Goal: Check status

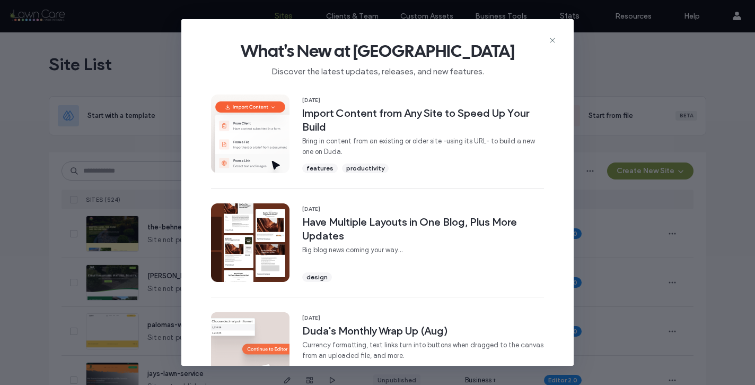
click at [551, 42] on icon at bounding box center [552, 40] width 8 height 8
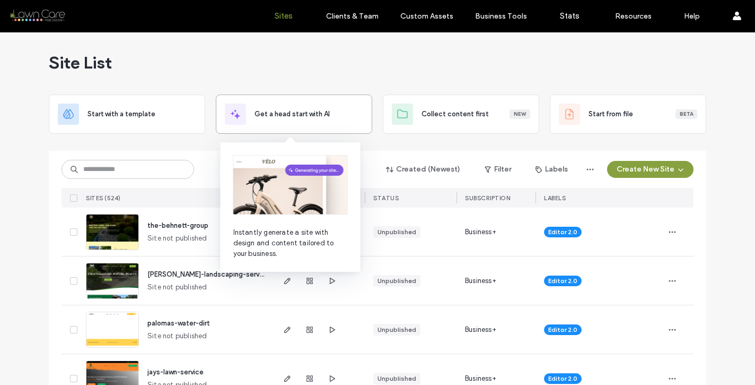
scroll to position [4, 0]
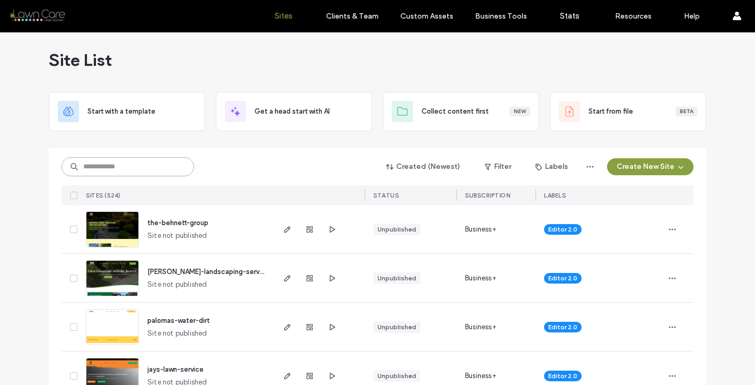
click at [155, 165] on input at bounding box center [128, 166] width 133 height 19
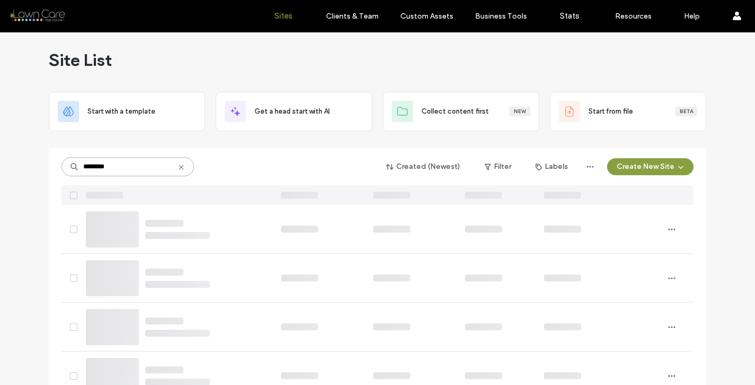
scroll to position [0, 0]
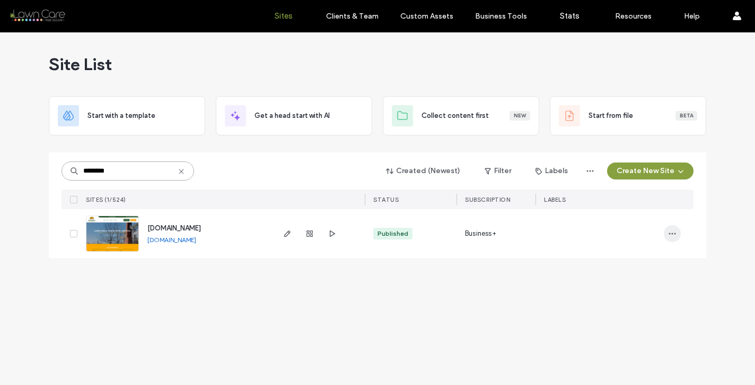
type input "********"
click at [677, 233] on span "button" at bounding box center [672, 233] width 17 height 17
click at [641, 318] on span "Site Dashboard" at bounding box center [630, 321] width 49 height 11
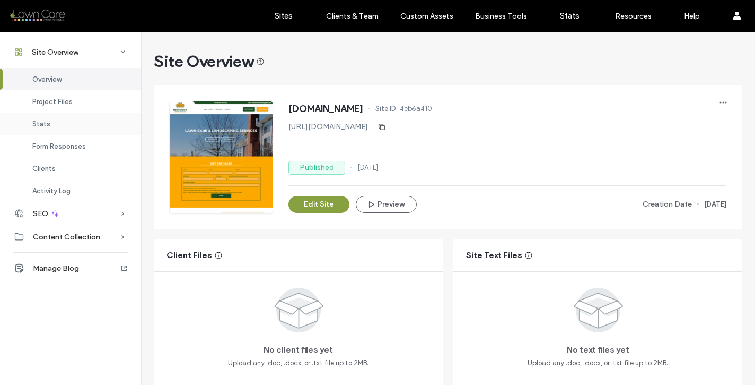
click at [80, 126] on div "Stats" at bounding box center [70, 123] width 141 height 22
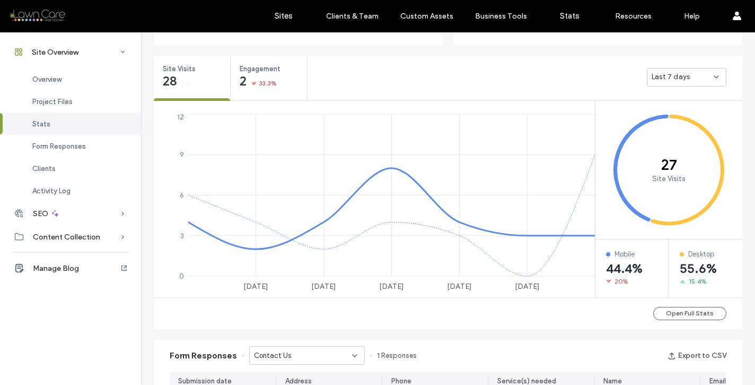
scroll to position [394, 0]
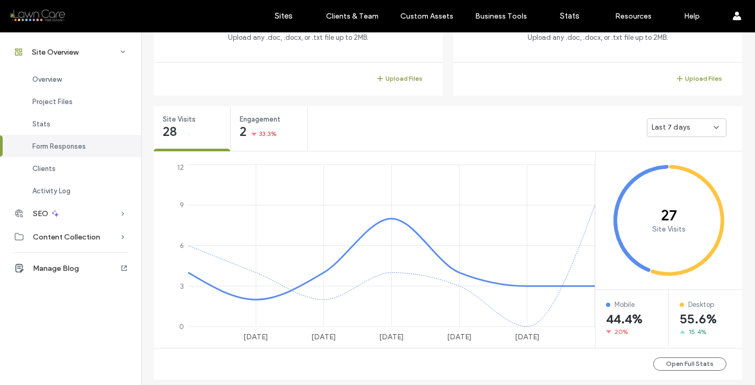
scroll to position [451, 0]
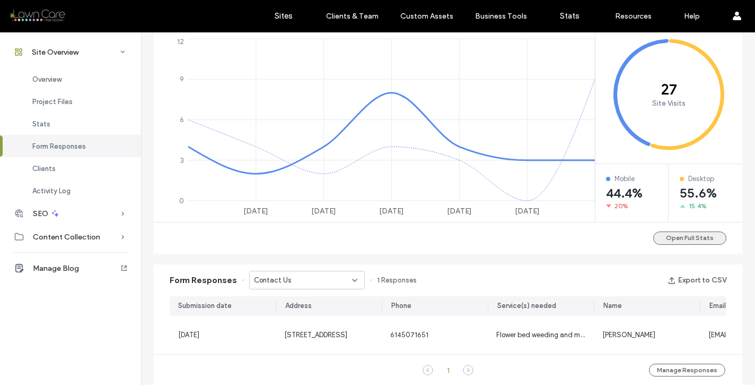
click at [705, 237] on button "Open Full Stats" at bounding box center [689, 237] width 73 height 13
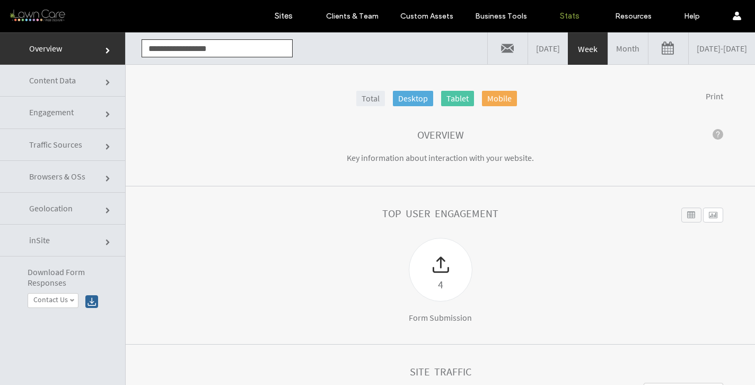
click at [608, 50] on link "Month" at bounding box center [628, 48] width 40 height 32
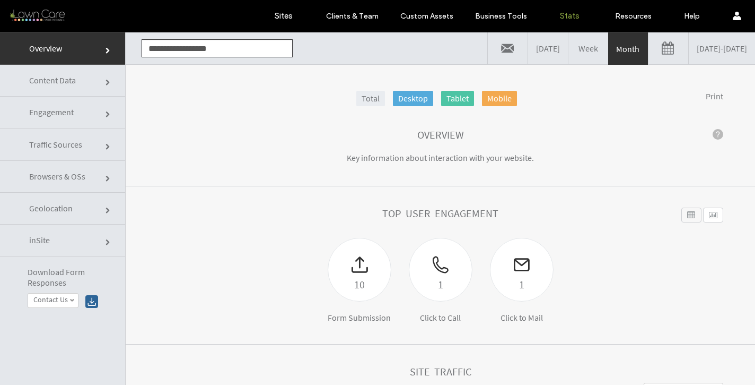
click at [85, 150] on link "Traffic Sources" at bounding box center [62, 145] width 125 height 32
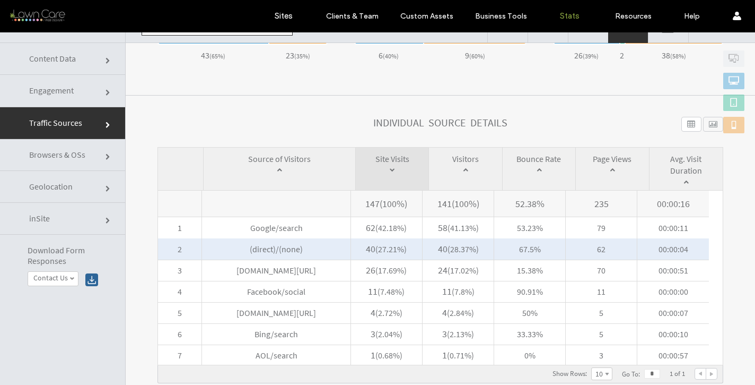
scroll to position [437, 0]
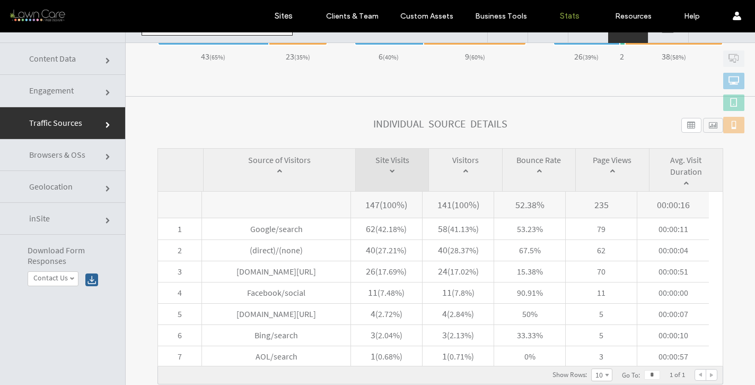
click at [80, 92] on link "Engagement" at bounding box center [62, 91] width 125 height 32
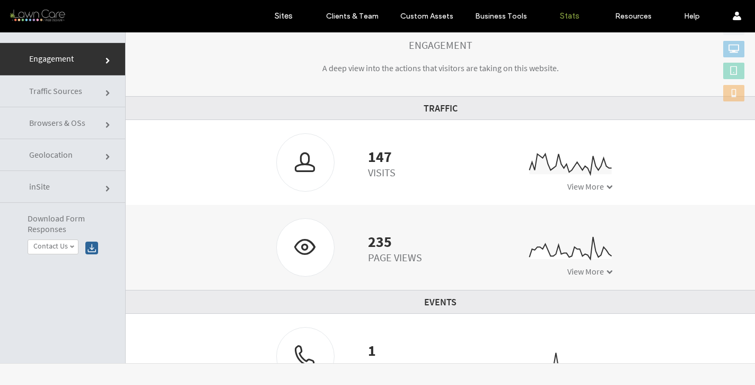
scroll to position [241, 0]
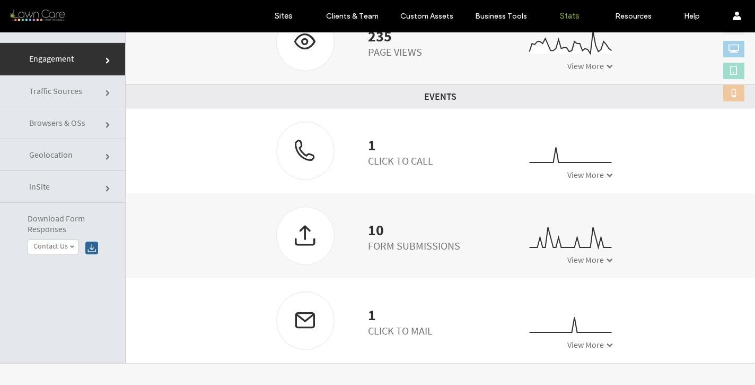
click at [58, 94] on span "Traffic Sources" at bounding box center [55, 90] width 53 height 11
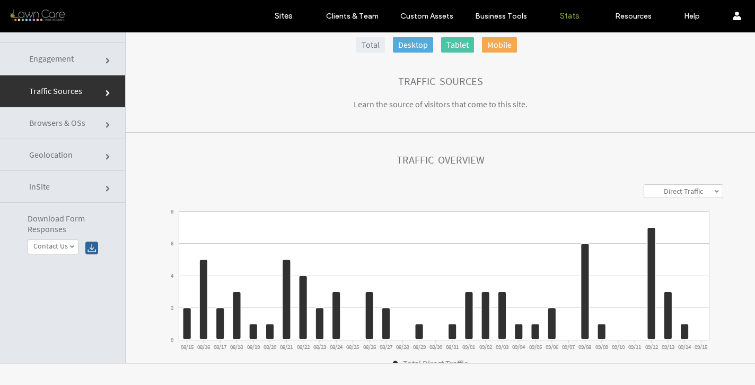
click at [58, 130] on link "Browsers & OSs" at bounding box center [62, 123] width 125 height 32
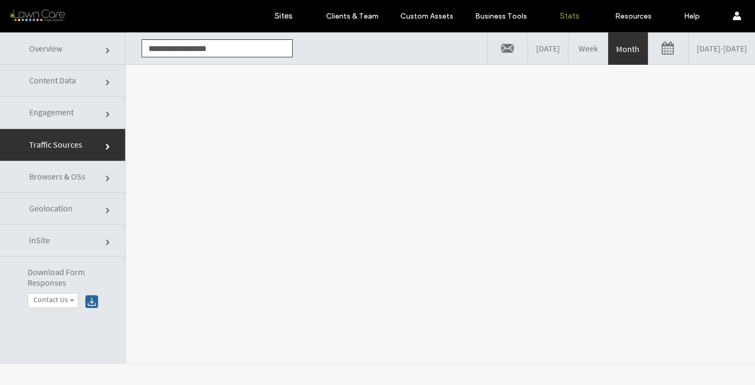
scroll to position [0, 0]
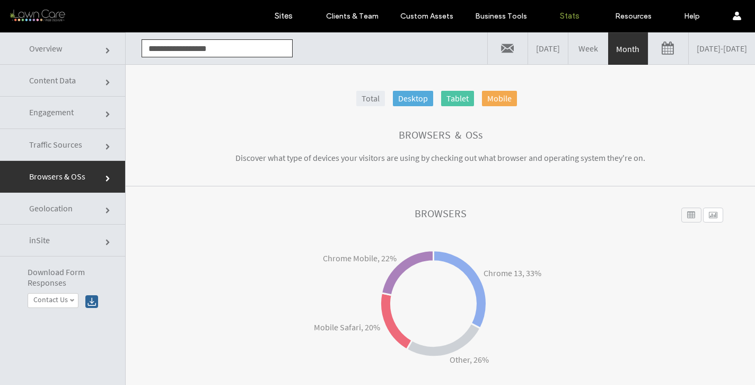
click at [63, 144] on span "Traffic Sources" at bounding box center [55, 144] width 53 height 11
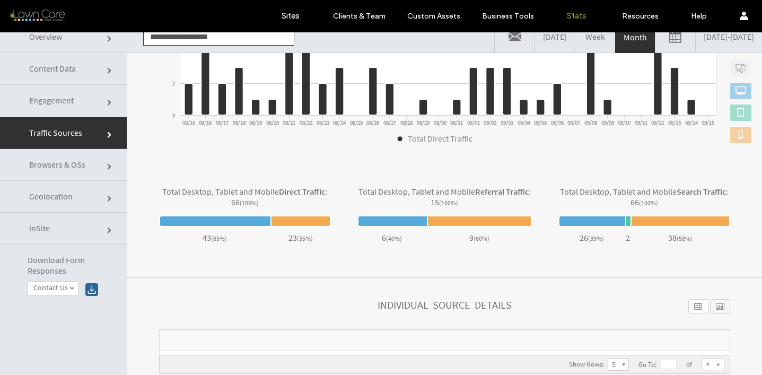
scroll to position [28, 0]
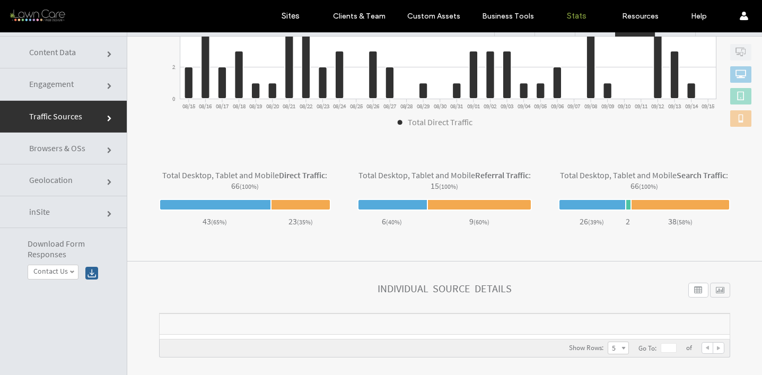
click at [49, 77] on link "Engagement" at bounding box center [63, 84] width 127 height 32
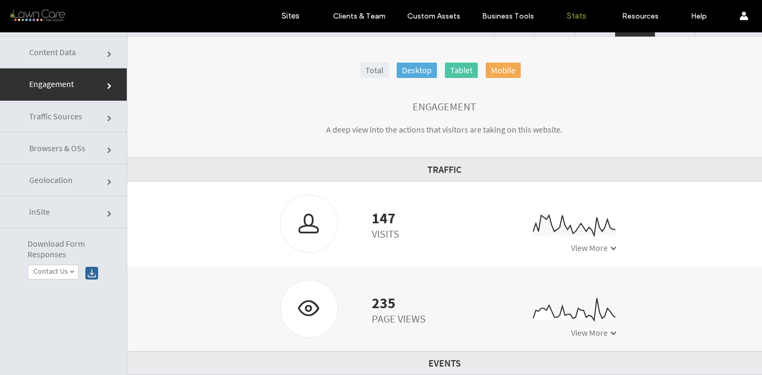
click at [66, 116] on span "Traffic Sources" at bounding box center [55, 116] width 53 height 11
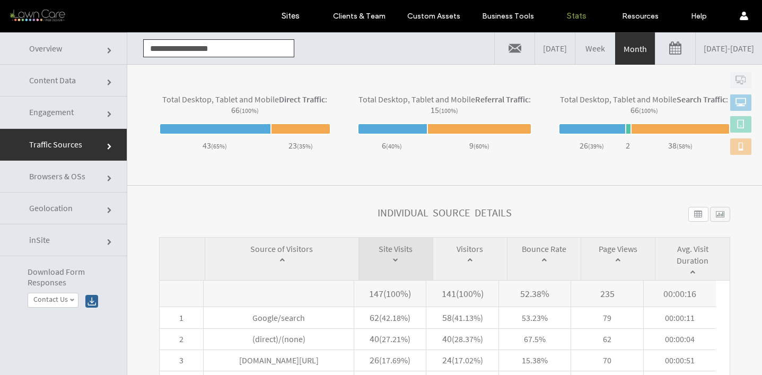
scroll to position [457, 0]
